Goal: Transaction & Acquisition: Purchase product/service

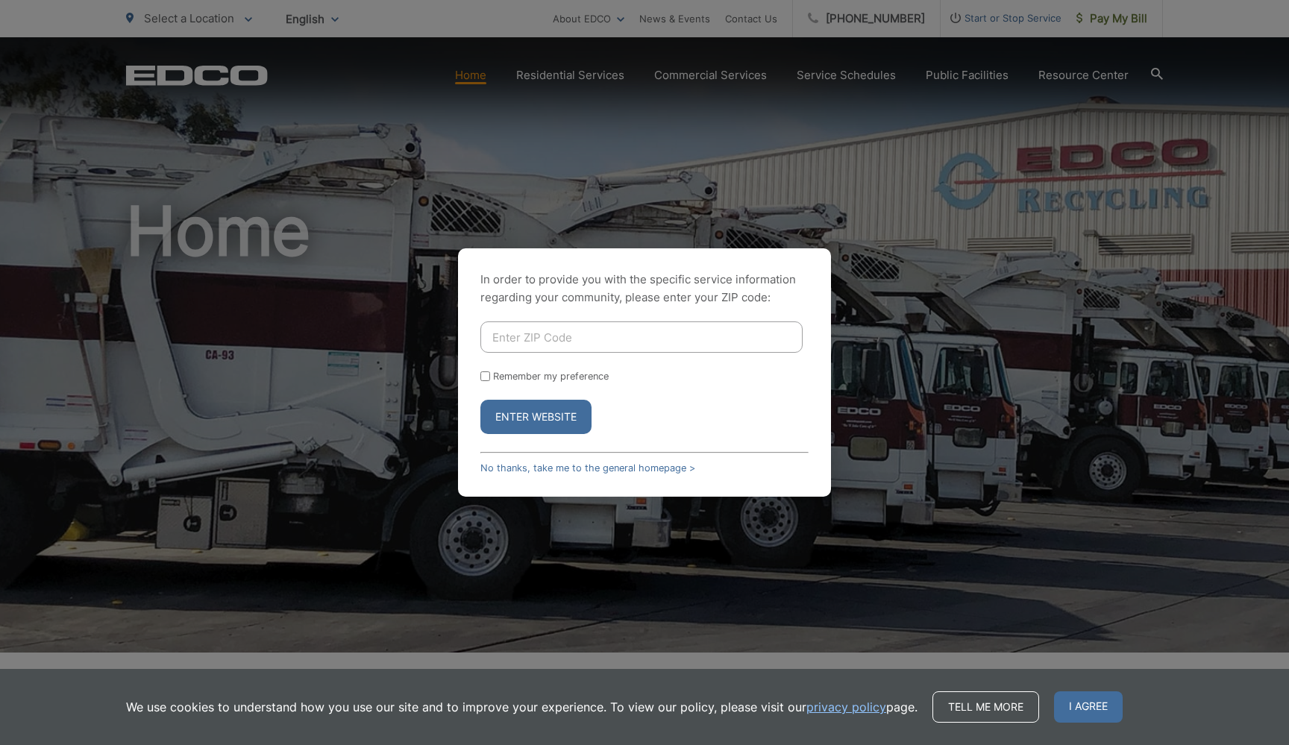
click at [622, 341] on input "Enter ZIP Code" at bounding box center [641, 336] width 322 height 31
type input "91942"
click at [538, 426] on button "Enter Website" at bounding box center [535, 417] width 111 height 34
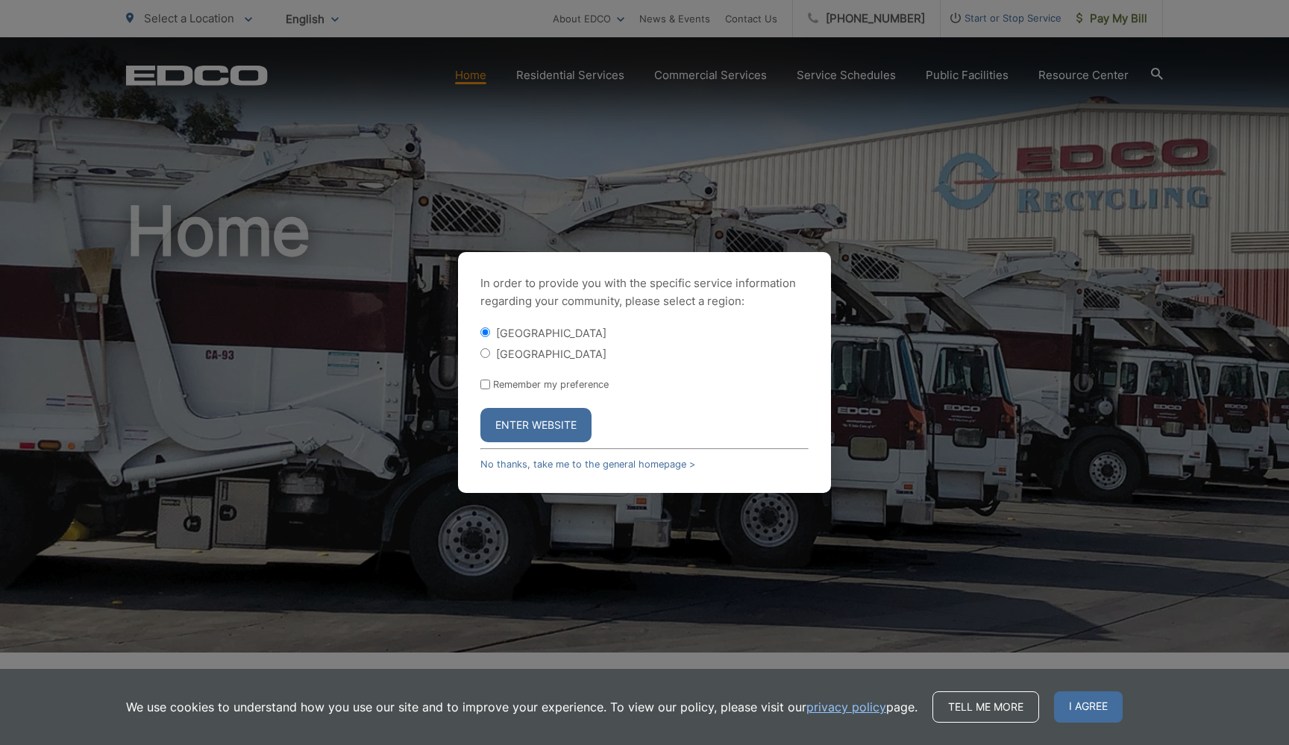
click at [525, 424] on button "Enter Website" at bounding box center [535, 425] width 111 height 34
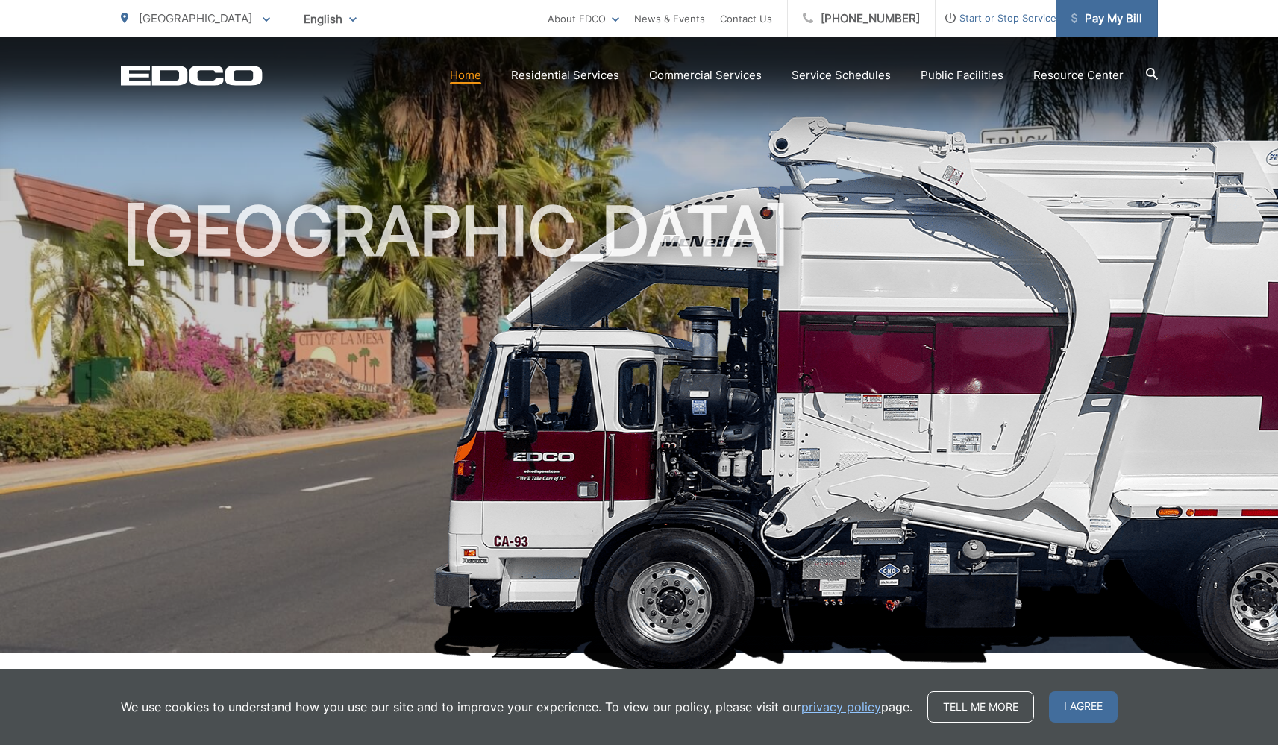
click at [1102, 10] on span "Pay My Bill" at bounding box center [1106, 19] width 71 height 18
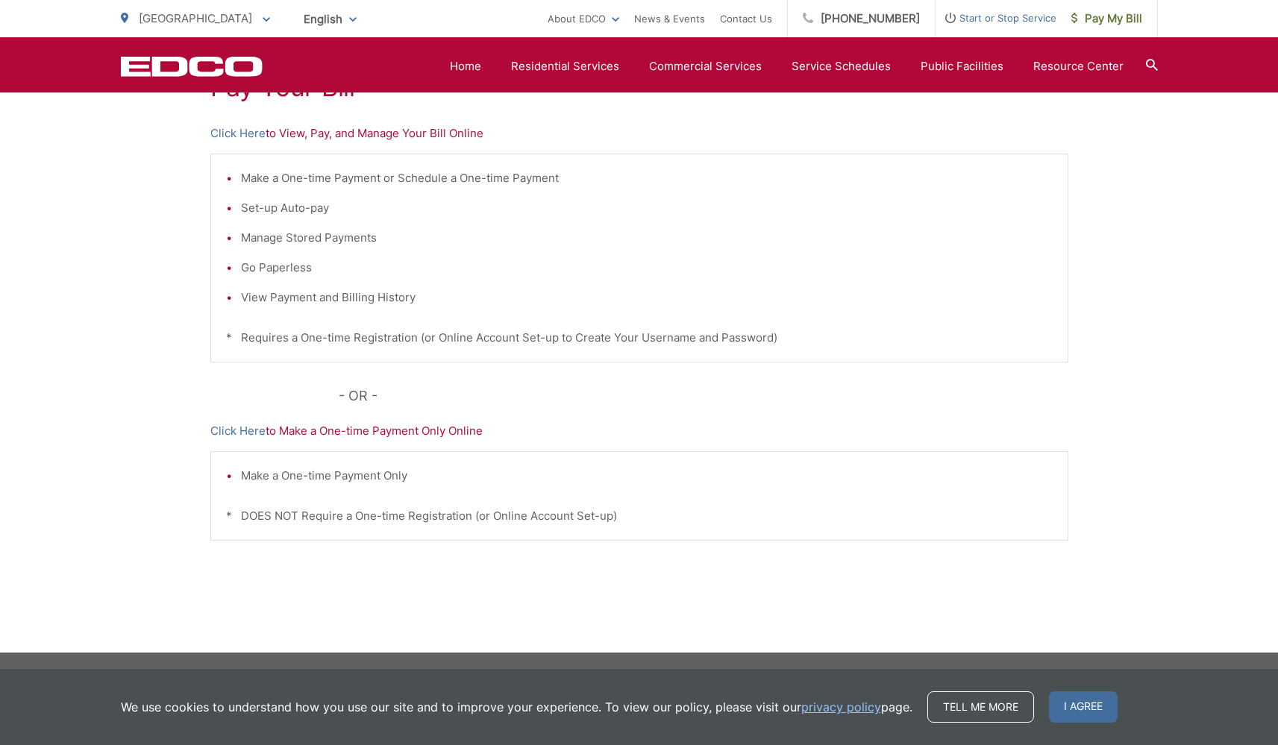
scroll to position [39, 0]
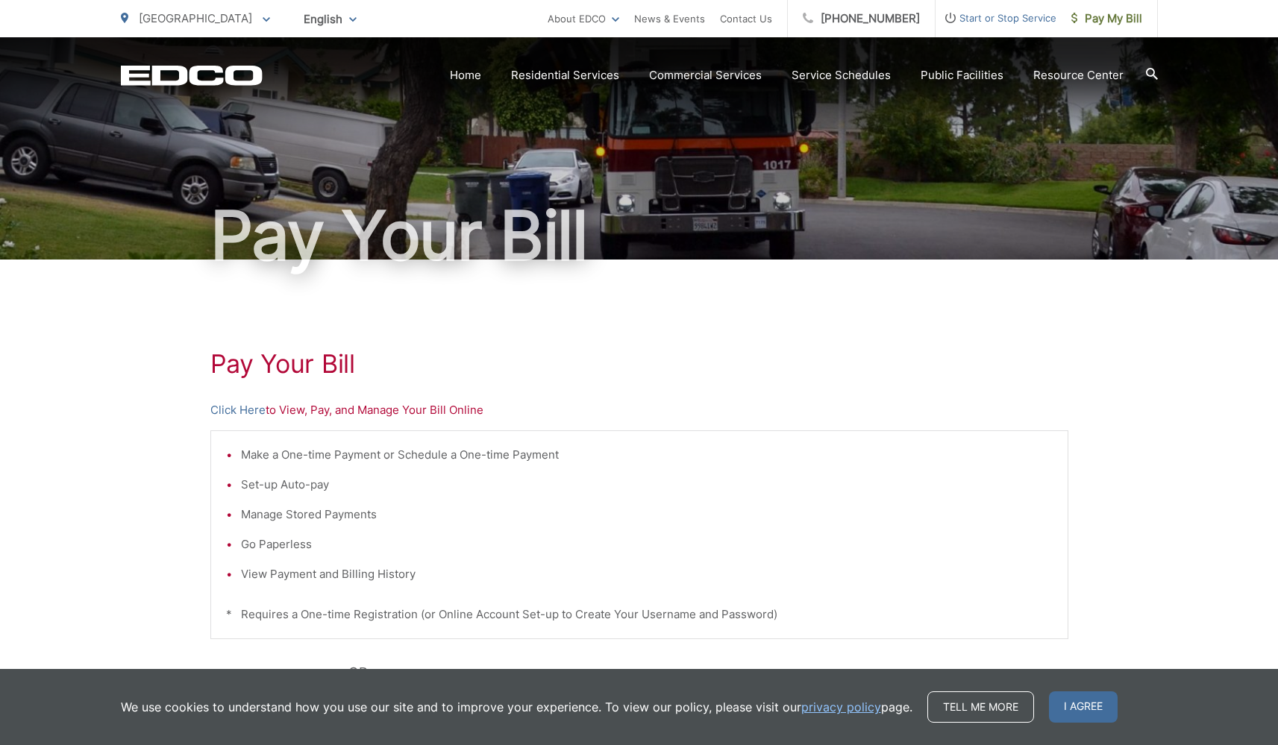
click at [399, 410] on p "Click Here to View, Pay, and Manage Your Bill Online" at bounding box center [639, 410] width 858 height 18
click at [237, 409] on link "Click Here" at bounding box center [237, 410] width 55 height 18
